Goal: Navigation & Orientation: Find specific page/section

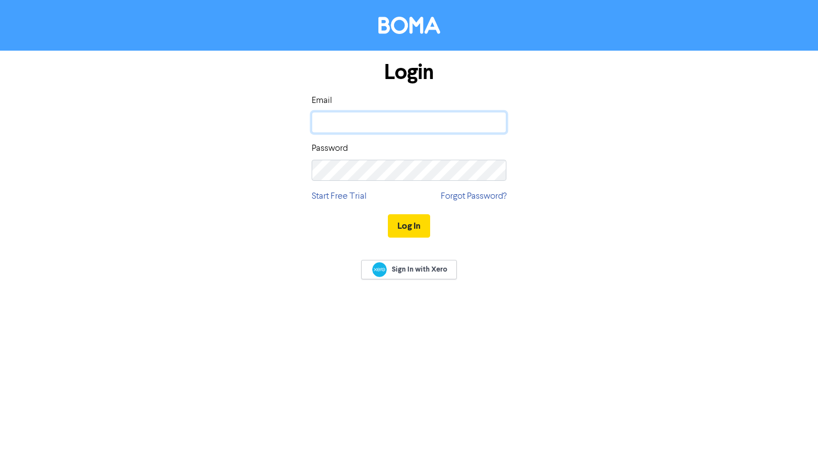
click at [381, 126] on input "email" at bounding box center [409, 122] width 195 height 21
paste input "[EMAIL_ADDRESS][DOMAIN_NAME]"
type input "[EMAIL_ADDRESS][DOMAIN_NAME]"
click at [388, 214] on button "Log In" at bounding box center [409, 225] width 42 height 23
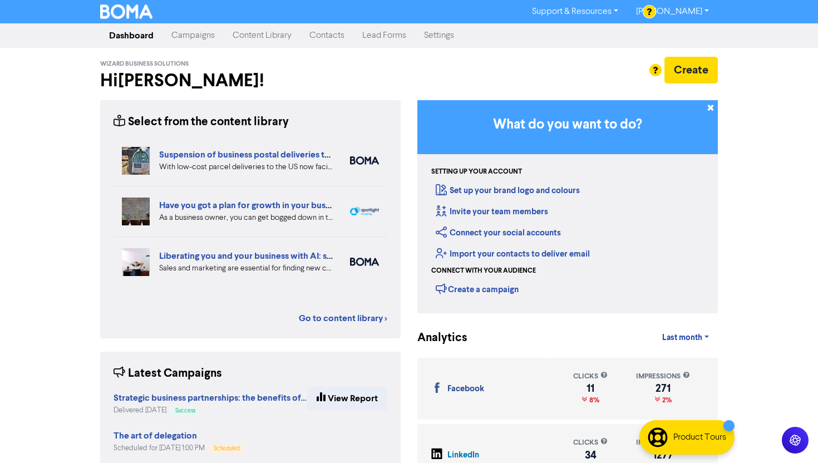
click at [196, 45] on link "Campaigns" at bounding box center [193, 35] width 61 height 22
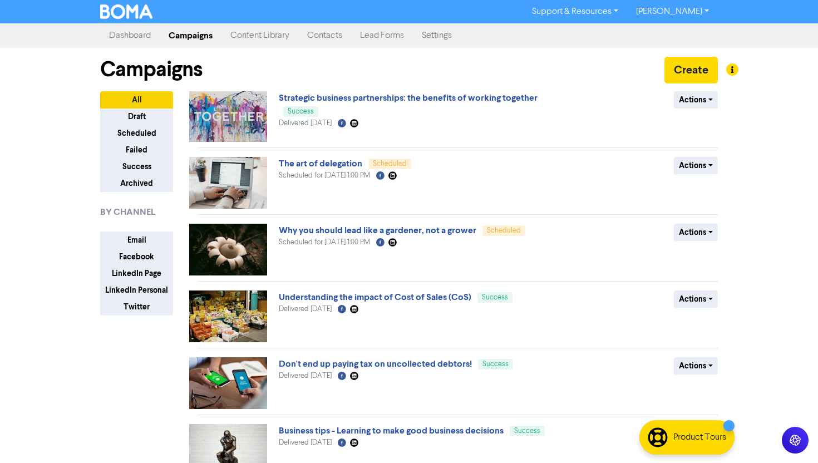
click at [242, 46] on link "Content Library" at bounding box center [260, 35] width 77 height 22
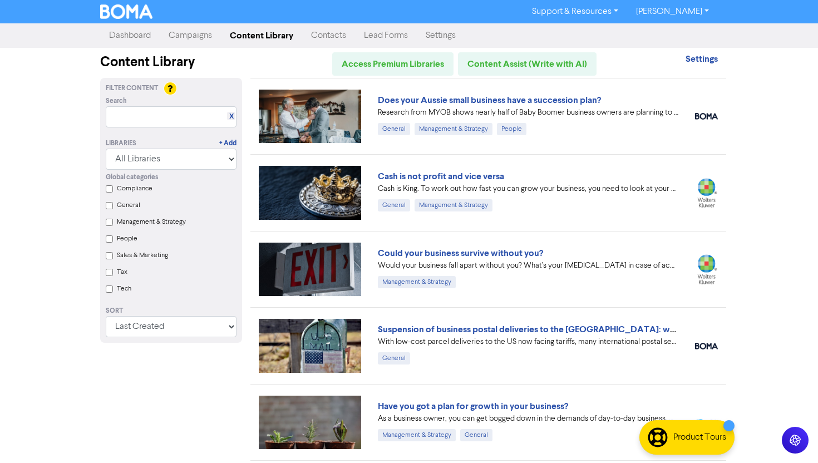
click at [684, 14] on link "[PERSON_NAME]" at bounding box center [672, 12] width 91 height 18
click at [152, 7] on img at bounding box center [126, 11] width 52 height 14
